Goal: Task Accomplishment & Management: Use online tool/utility

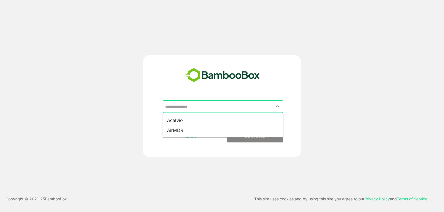
click at [198, 107] on input "text" at bounding box center [223, 106] width 118 height 11
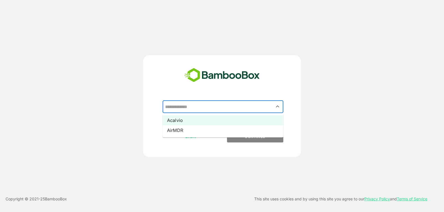
click at [190, 118] on li "Acalvio" at bounding box center [222, 120] width 121 height 10
type input "*******"
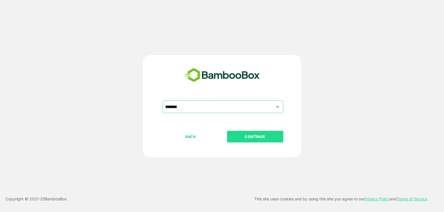
click at [248, 139] on p "CONTINUE" at bounding box center [254, 137] width 55 height 6
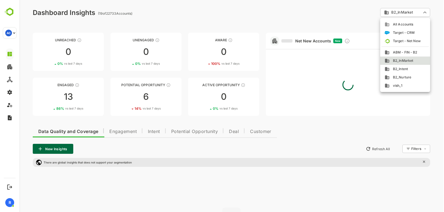
click at [405, 16] on body "**********" at bounding box center [231, 141] width 424 height 282
click at [397, 52] on span "ABM - FIN - B2" at bounding box center [403, 52] width 28 height 5
type input "**********"
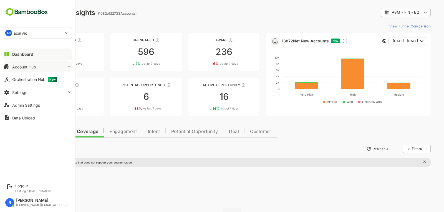
click at [57, 69] on button "Account Hub" at bounding box center [37, 66] width 69 height 11
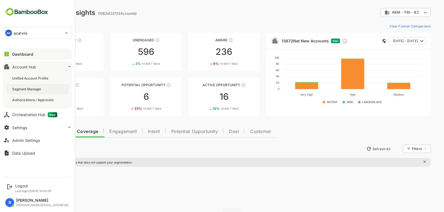
click at [44, 88] on div "Segment Manager" at bounding box center [37, 89] width 63 height 10
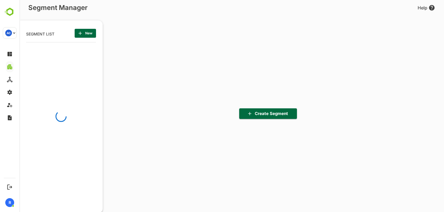
scroll to position [147, 68]
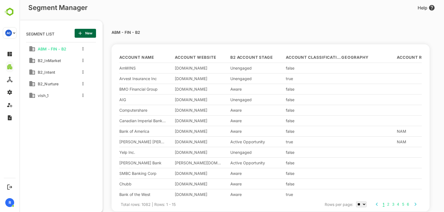
click at [70, 76] on div "B2_Intent" at bounding box center [48, 72] width 44 height 10
click at [45, 74] on span "B2_Intent" at bounding box center [45, 72] width 20 height 5
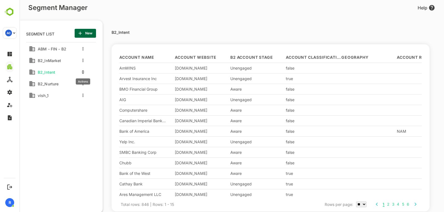
click at [82, 71] on icon "more actions" at bounding box center [82, 71] width 1 height 3
click at [99, 101] on span "Share" at bounding box center [111, 103] width 30 height 7
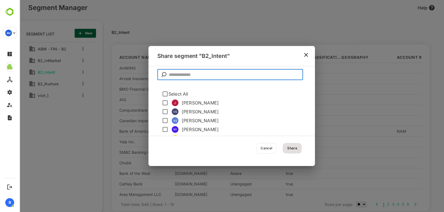
click at [218, 75] on input "text" at bounding box center [236, 74] width 134 height 11
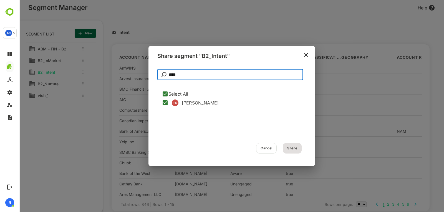
type input "****"
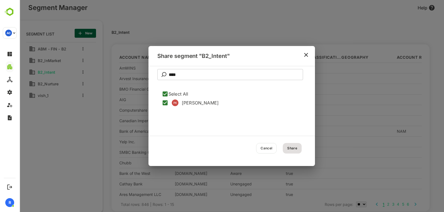
click at [296, 149] on div "Cancel Share" at bounding box center [231, 151] width 166 height 30
click at [266, 151] on button "Cancel" at bounding box center [266, 148] width 21 height 11
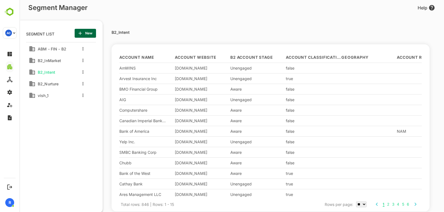
click at [44, 65] on div "B2_InMarket" at bounding box center [48, 60] width 44 height 10
click at [43, 63] on div "B2_InMarket" at bounding box center [48, 60] width 39 height 9
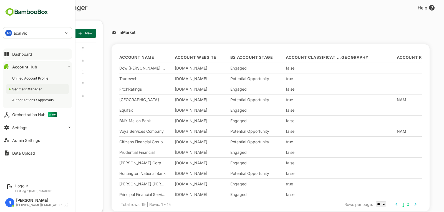
click at [25, 56] on div "Dashboard" at bounding box center [22, 54] width 20 height 5
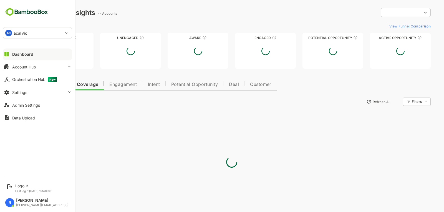
type input "**********"
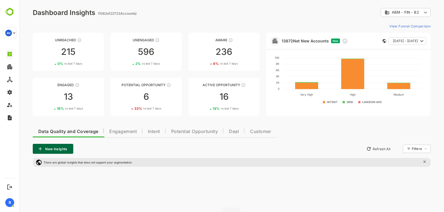
click at [121, 135] on button "Engagement" at bounding box center [123, 130] width 39 height 13
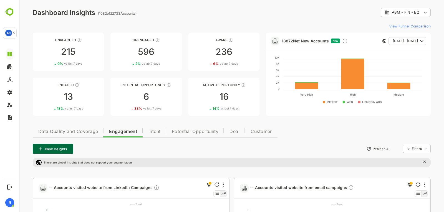
scroll to position [97, 0]
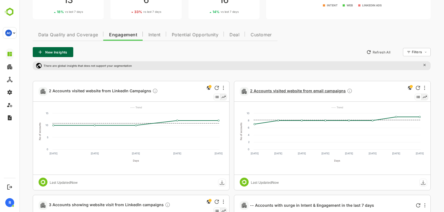
click at [273, 91] on span "2 Accounts visited website from email campaigns" at bounding box center [301, 91] width 102 height 6
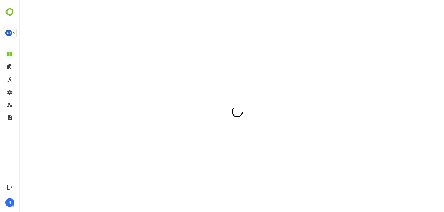
scroll to position [0, 0]
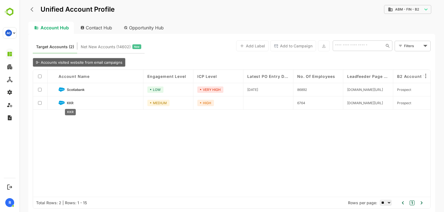
click at [72, 105] on span "KKR" at bounding box center [70, 103] width 7 height 4
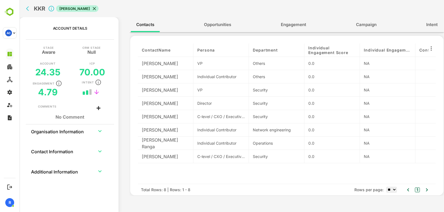
scroll to position [0, 35]
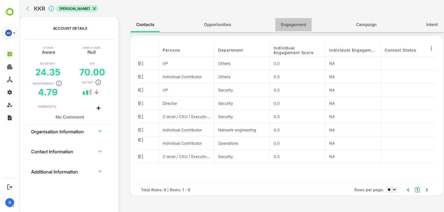
click at [290, 25] on span "Engagement" at bounding box center [293, 24] width 25 height 7
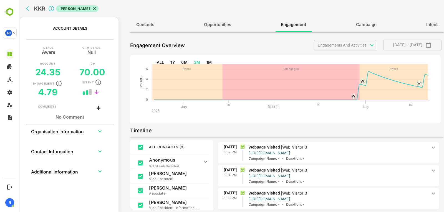
scroll to position [0, 0]
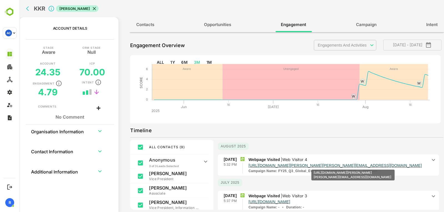
drag, startPoint x: 278, startPoint y: 172, endPoint x: 355, endPoint y: 167, distance: 76.4
click at [355, 167] on span "Webpage Visited | Web Visitor 4 [URL][DOMAIN_NAME][PERSON_NAME][PERSON_NAME][EM…" at bounding box center [337, 165] width 179 height 17
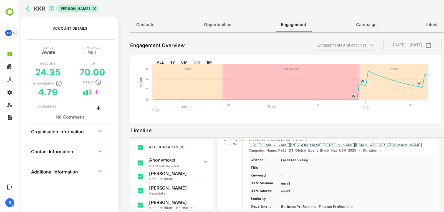
scroll to position [17, 0]
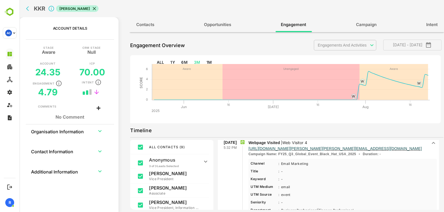
click at [430, 144] on icon at bounding box center [433, 143] width 7 height 7
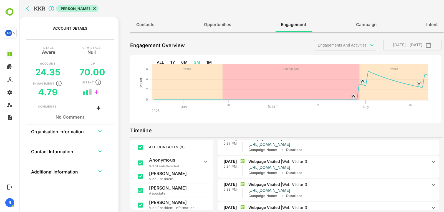
scroll to position [30, 0]
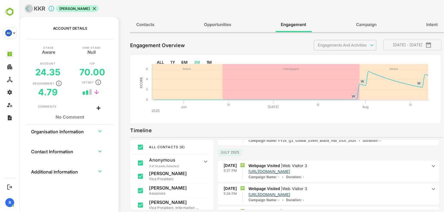
click at [31, 7] on icon "back" at bounding box center [29, 9] width 6 height 6
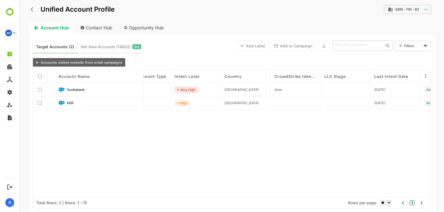
scroll to position [0, 639]
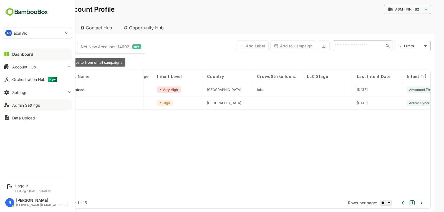
click at [33, 104] on div "Admin Settings" at bounding box center [26, 105] width 28 height 5
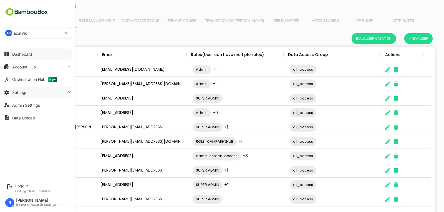
scroll to position [158, 398]
click at [35, 92] on button "Settings" at bounding box center [37, 92] width 69 height 11
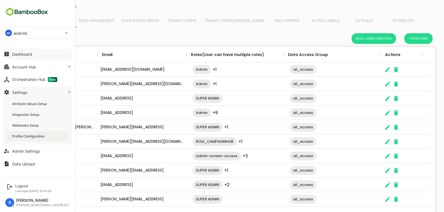
click at [28, 141] on div "Profile Configuration" at bounding box center [37, 136] width 63 height 10
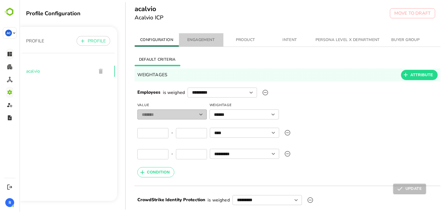
click at [209, 44] on button "ENGAGEMENT" at bounding box center [201, 39] width 44 height 13
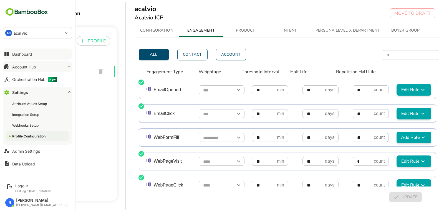
click at [29, 67] on div "Account Hub" at bounding box center [24, 67] width 24 height 5
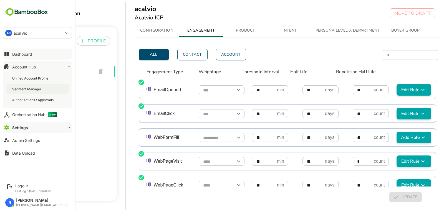
click at [30, 89] on div "Segment Manager" at bounding box center [27, 89] width 30 height 5
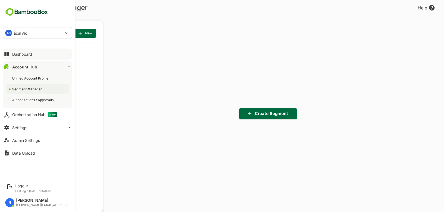
scroll to position [147, 68]
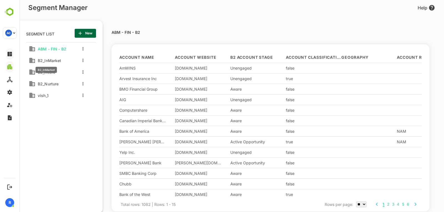
click at [45, 60] on span "B2_InMarket" at bounding box center [48, 60] width 26 height 5
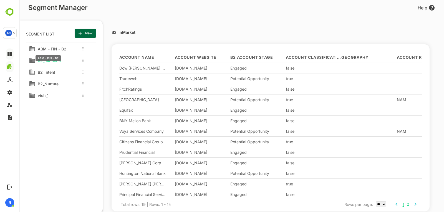
click at [49, 48] on span "ABM - FIN - B2" at bounding box center [50, 49] width 31 height 5
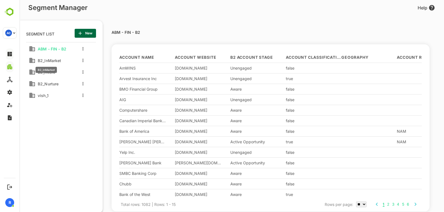
click at [51, 61] on span "B2_InMarket" at bounding box center [48, 60] width 26 height 5
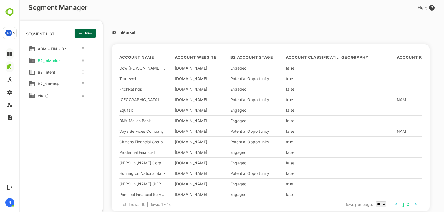
click at [53, 80] on div "B2_Nurture" at bounding box center [46, 82] width 23 height 7
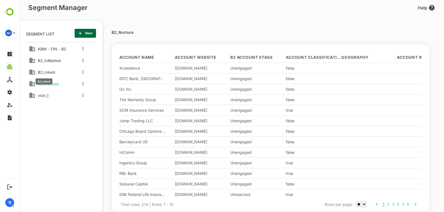
click at [44, 72] on span "B2_Intent" at bounding box center [45, 72] width 20 height 5
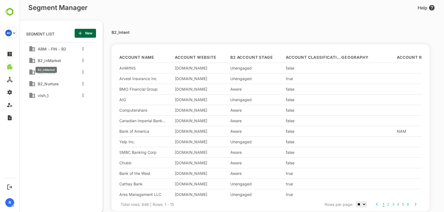
click at [40, 63] on span "B2_InMarket" at bounding box center [48, 60] width 26 height 5
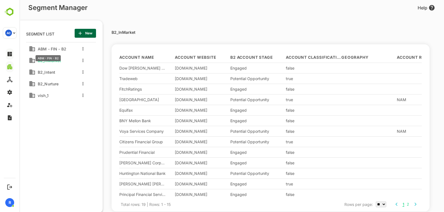
click at [54, 47] on span "ABM - FIN - B2" at bounding box center [50, 49] width 31 height 5
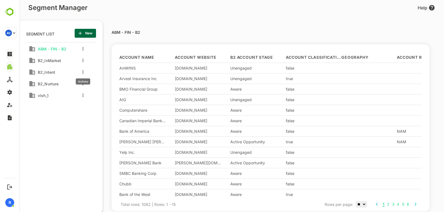
click at [82, 72] on button "more actions" at bounding box center [82, 72] width 3 height 5
click at [96, 81] on span "Edit" at bounding box center [111, 81] width 30 height 7
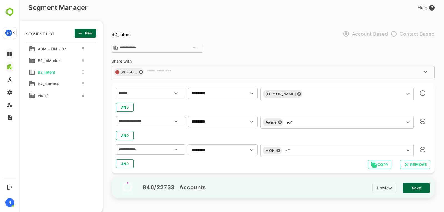
scroll to position [16, 0]
click at [284, 121] on div "Aware +2 ​" at bounding box center [336, 121] width 153 height 13
click at [280, 104] on div "AND" at bounding box center [273, 106] width 314 height 11
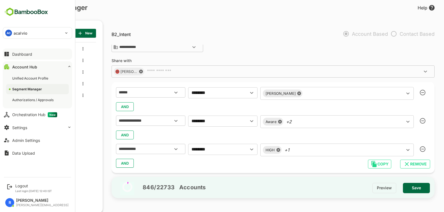
click at [17, 52] on div "Dashboard" at bounding box center [22, 54] width 20 height 5
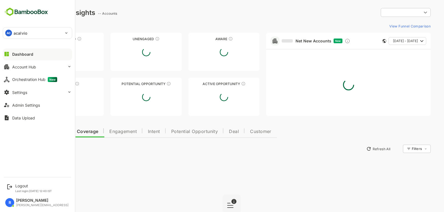
type input "**********"
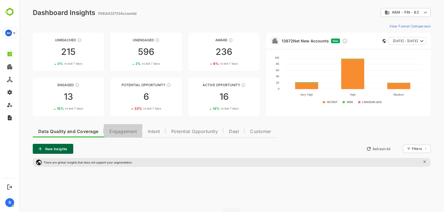
click at [121, 131] on span "Engagement" at bounding box center [122, 131] width 27 height 4
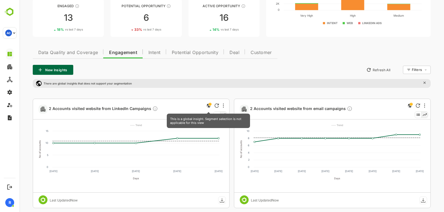
scroll to position [80, 0]
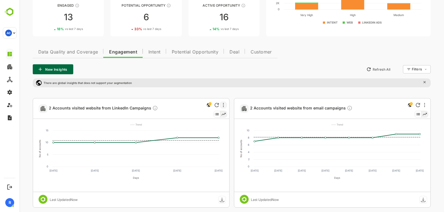
click at [221, 106] on div at bounding box center [223, 105] width 7 height 7
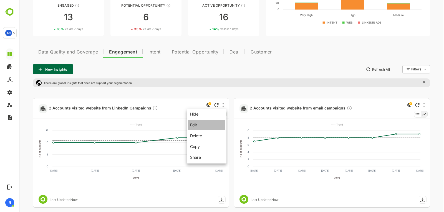
click at [201, 127] on li "Edit" at bounding box center [206, 125] width 37 height 10
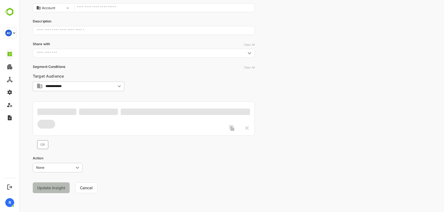
scroll to position [59, 0]
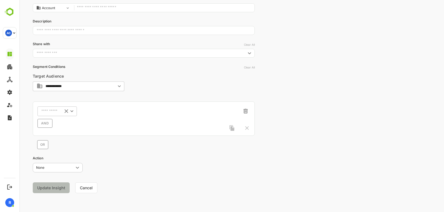
type input "**********"
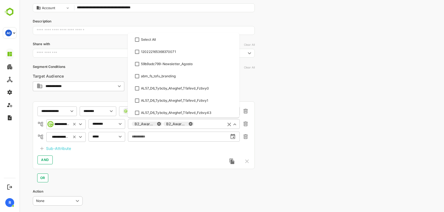
click at [179, 124] on div "B2_Awarness_USA_TOFU_Branding-Ad_Capability_1_Single_Image B2_Awarness_USA_TOFU…" at bounding box center [184, 124] width 112 height 10
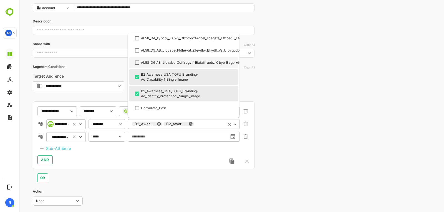
scroll to position [124, 0]
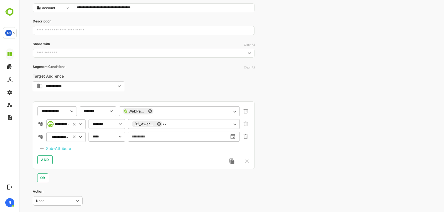
click at [276, 133] on div "**********" at bounding box center [231, 93] width 424 height 304
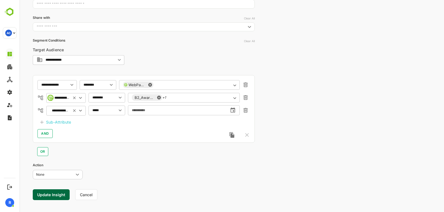
scroll to position [86, 0]
click at [162, 85] on input "text" at bounding box center [187, 84] width 68 height 4
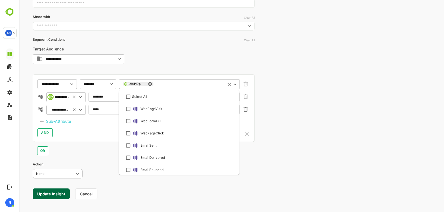
scroll to position [246, 0]
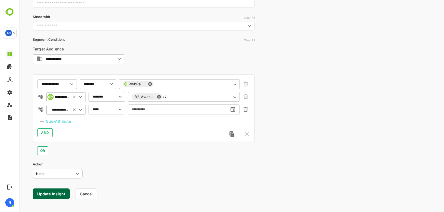
click at [304, 90] on div "**********" at bounding box center [231, 66] width 424 height 304
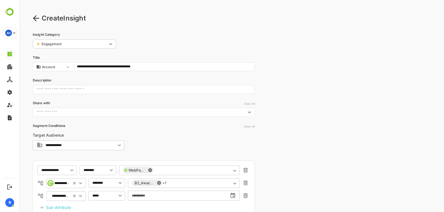
click at [36, 19] on icon at bounding box center [36, 18] width 6 height 6
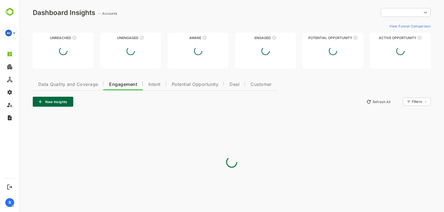
type input "**********"
